Goal: Task Accomplishment & Management: Manage account settings

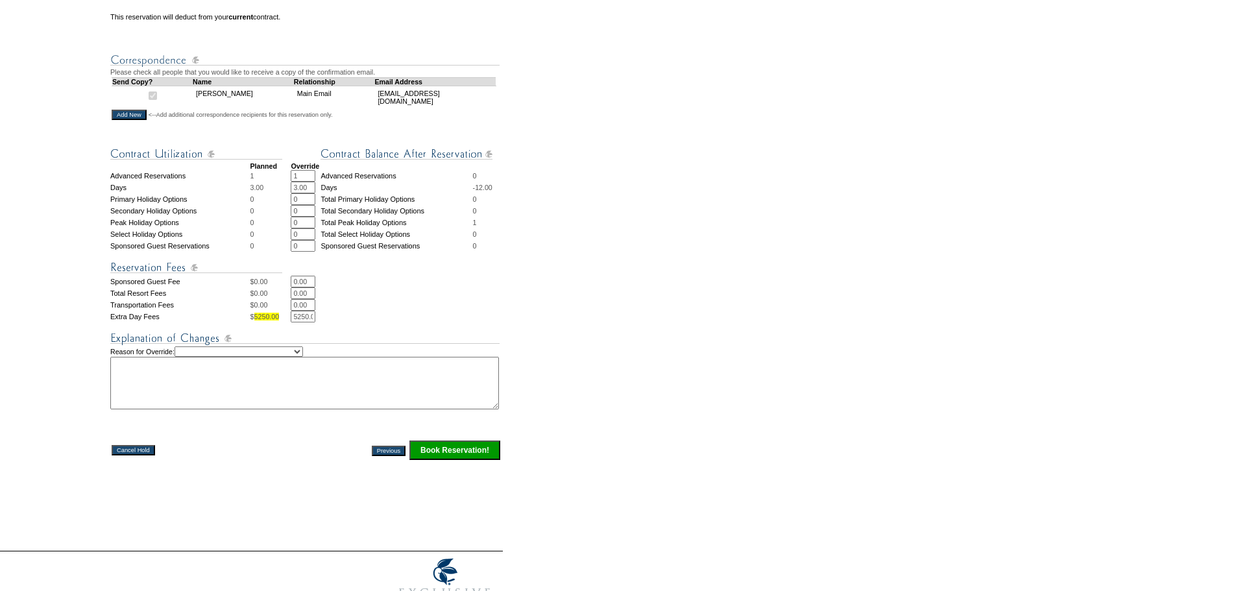
scroll to position [0, 10]
drag, startPoint x: 289, startPoint y: 348, endPoint x: 472, endPoint y: 332, distance: 183.0
click at [468, 333] on tbody "Planned Override Advanced Reservations 1 1 * * Advanced Reservations 0 Days 3.0…" at bounding box center [305, 299] width 391 height 323
type input "0.00"
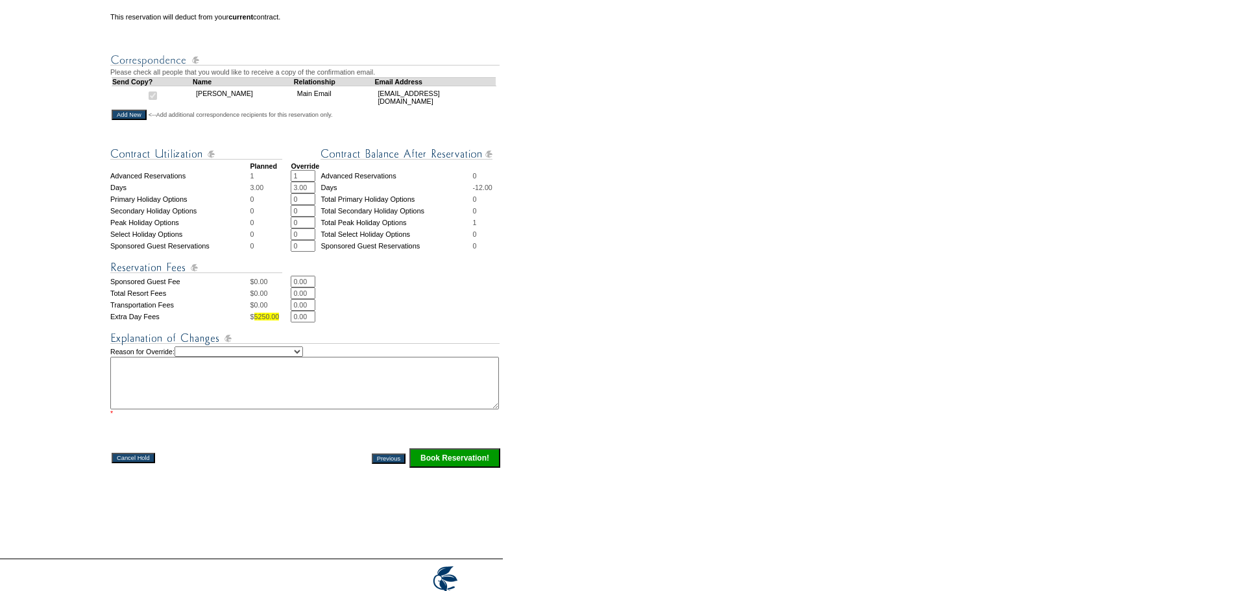
click at [303, 357] on select "Creating Continuous Stay Days Rebooked After Cancellation Editing Occupant Expe…" at bounding box center [239, 351] width 128 height 10
select select "1039"
click at [185, 357] on select "Creating Continuous Stay Days Rebooked After Cancellation Editing Occupant Expe…" at bounding box center [239, 351] width 128 height 10
click at [200, 409] on textarea at bounding box center [304, 383] width 389 height 53
type textarea "SH"
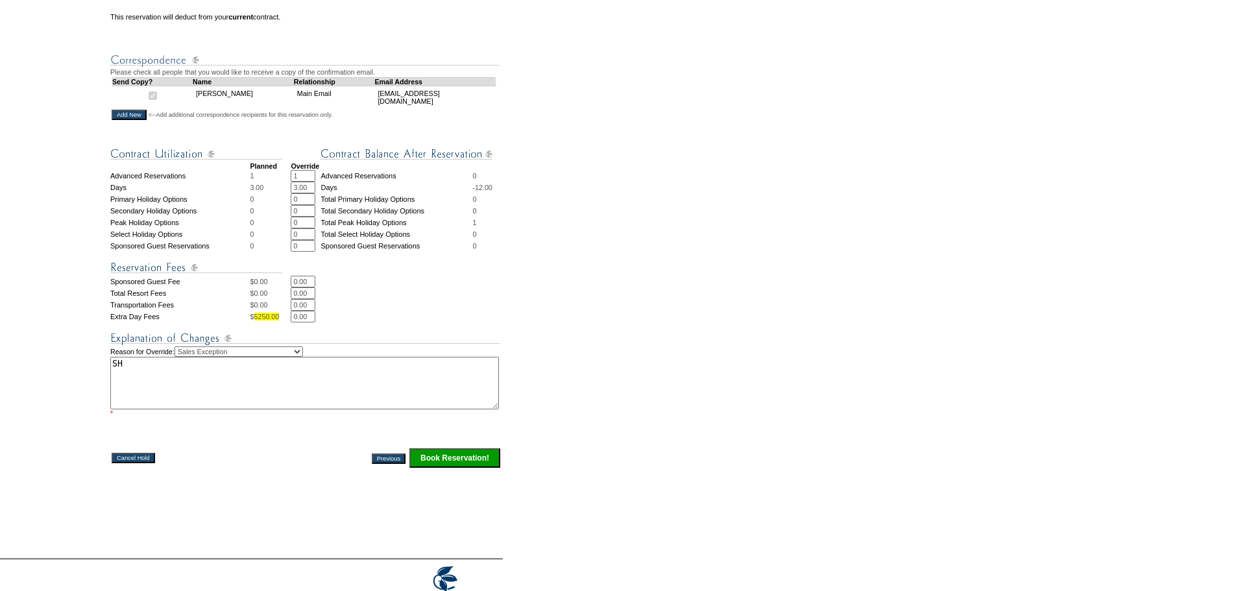
click at [434, 468] on input "Book Reservation!" at bounding box center [454, 457] width 91 height 19
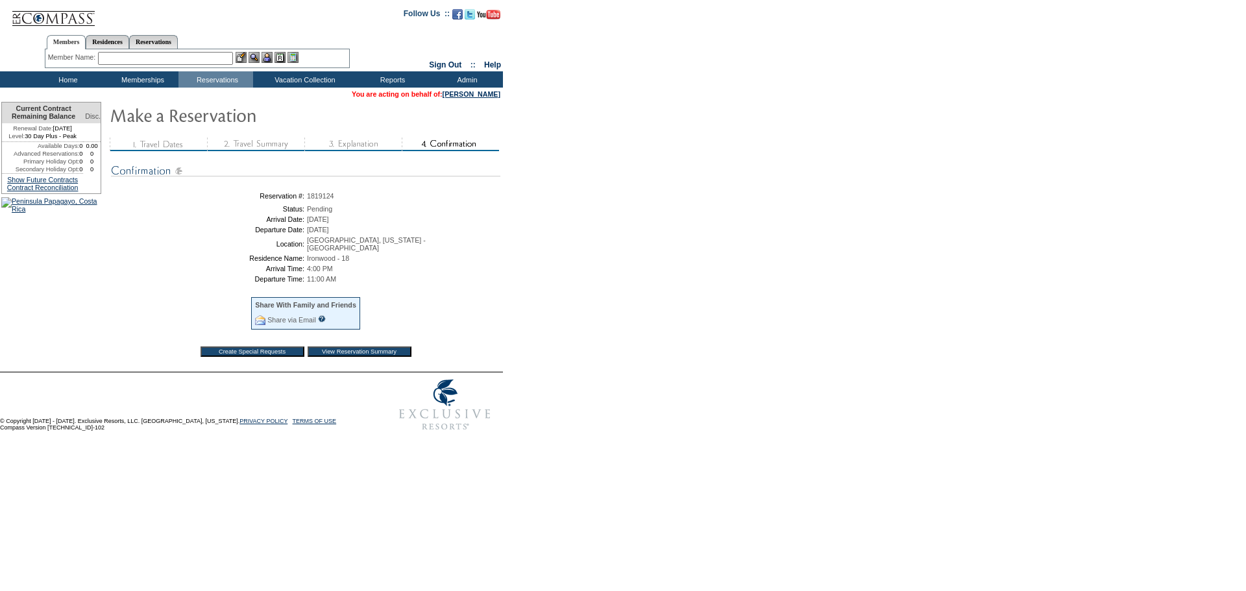
click at [351, 354] on input "View Reservation Summary" at bounding box center [360, 351] width 104 height 10
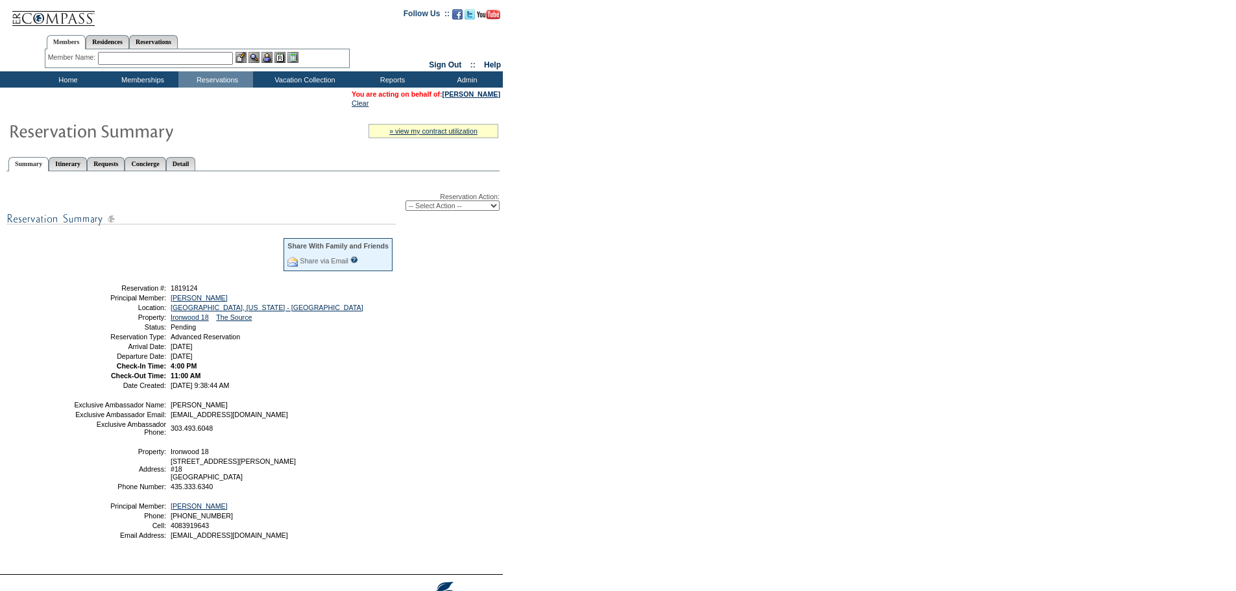
click at [464, 208] on select "-- Select Action -- Modify Reservation Dates Modify Reservation Cost Modify Occ…" at bounding box center [452, 205] width 94 height 10
select select "ConfirmRes"
click at [405, 203] on select "-- Select Action -- Modify Reservation Dates Modify Reservation Cost Modify Occ…" at bounding box center [452, 205] width 94 height 10
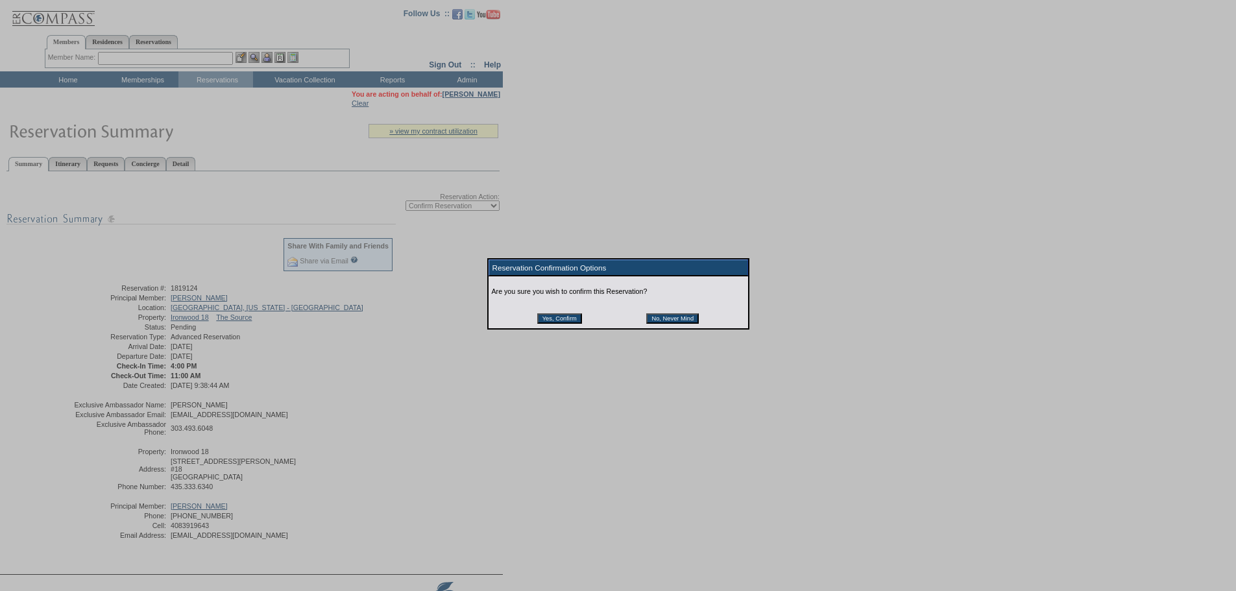
click at [548, 317] on input "Yes, Confirm" at bounding box center [559, 318] width 45 height 10
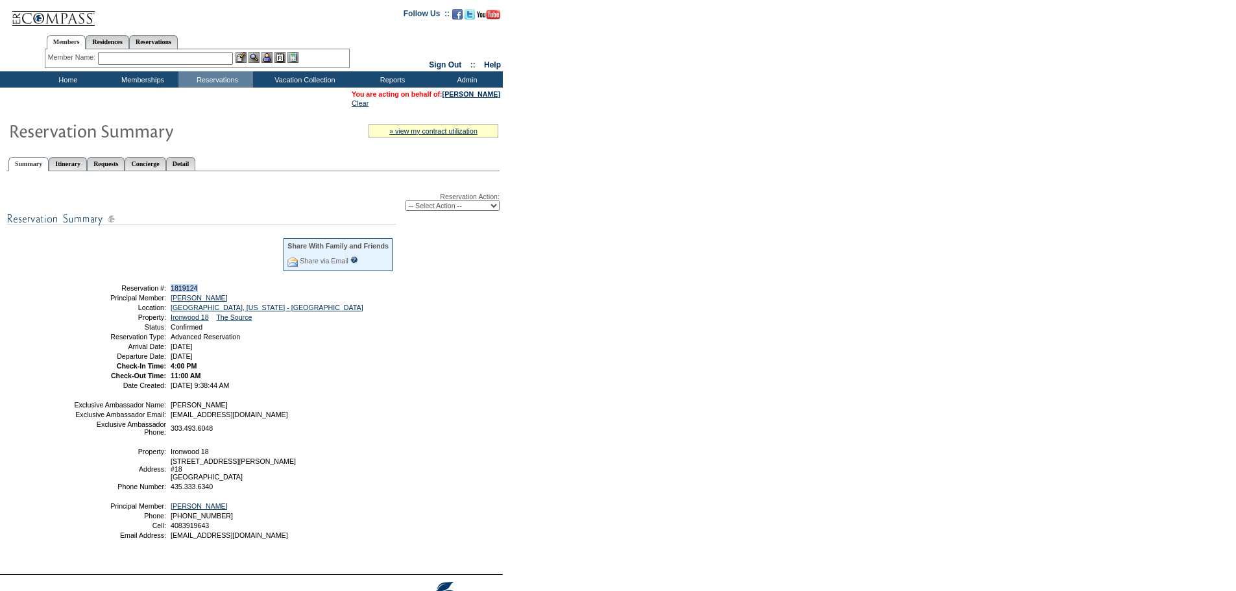
drag, startPoint x: 205, startPoint y: 291, endPoint x: 170, endPoint y: 293, distance: 35.1
click at [170, 292] on td "1819124" at bounding box center [281, 288] width 226 height 8
copy span "1819124"
